Goal: Task Accomplishment & Management: Manage account settings

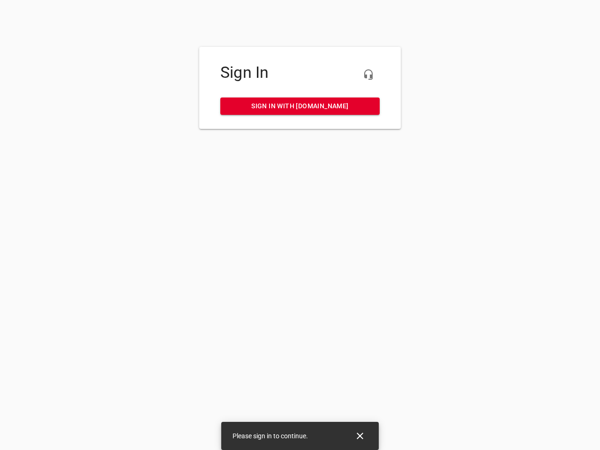
click at [368, 74] on icon "button" at bounding box center [368, 74] width 11 height 11
click at [360, 436] on icon "Close" at bounding box center [359, 435] width 7 height 7
